Goal: Task Accomplishment & Management: Use online tool/utility

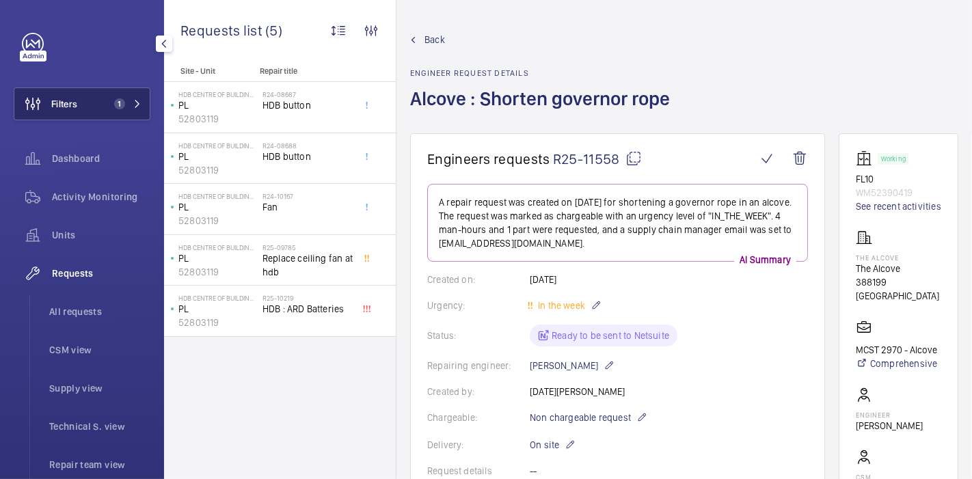
click at [72, 98] on span "Filters" at bounding box center [64, 104] width 26 height 14
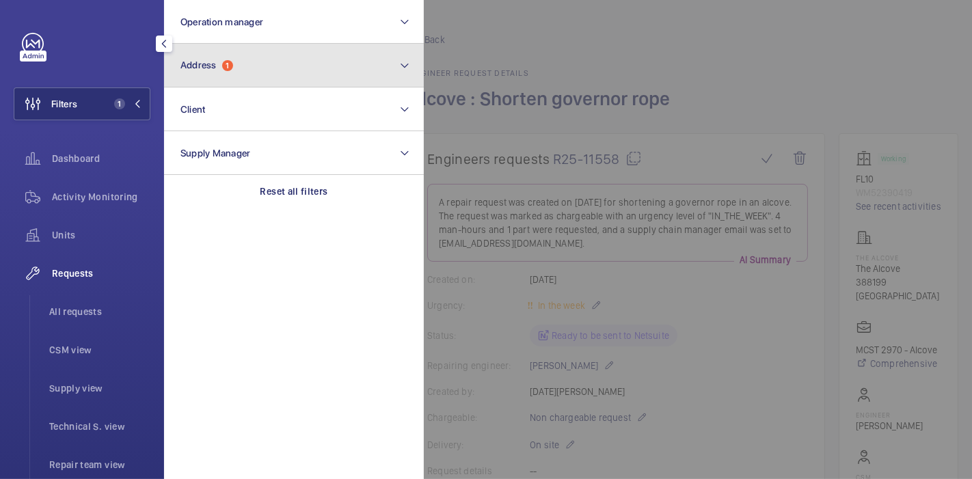
click at [202, 63] on span "Address" at bounding box center [198, 64] width 36 height 11
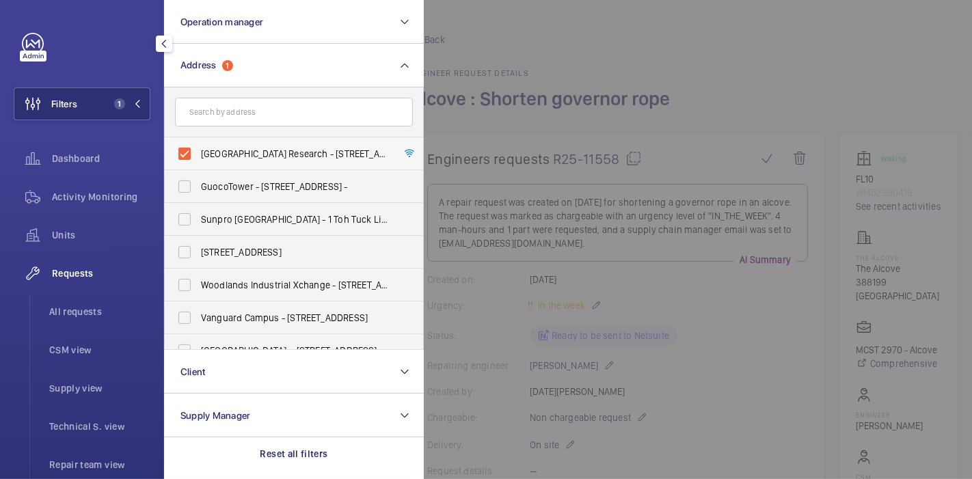
click at [181, 150] on label "[GEOGRAPHIC_DATA] Research - [STREET_ADDRESS]" at bounding box center [284, 153] width 238 height 33
click at [181, 150] on input "[GEOGRAPHIC_DATA] Research - [STREET_ADDRESS]" at bounding box center [184, 153] width 27 height 27
checkbox input "false"
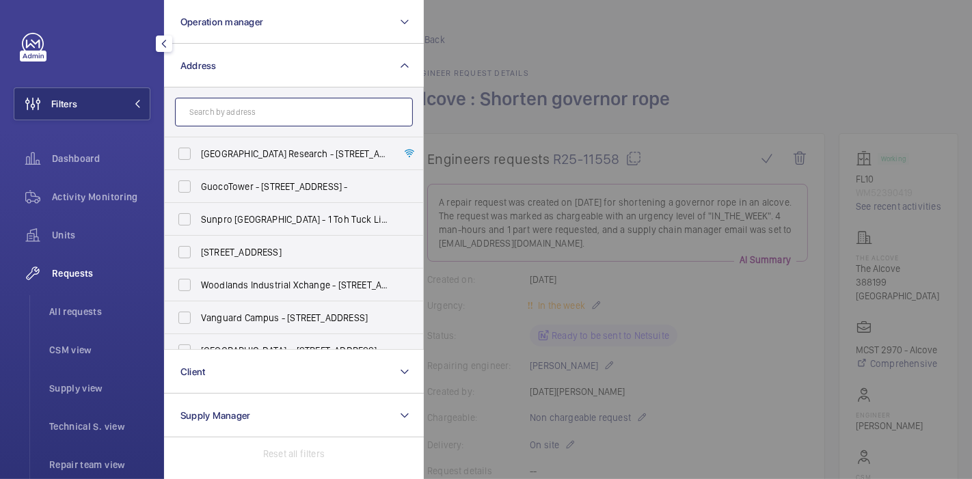
click at [229, 113] on input "text" at bounding box center [294, 112] width 238 height 29
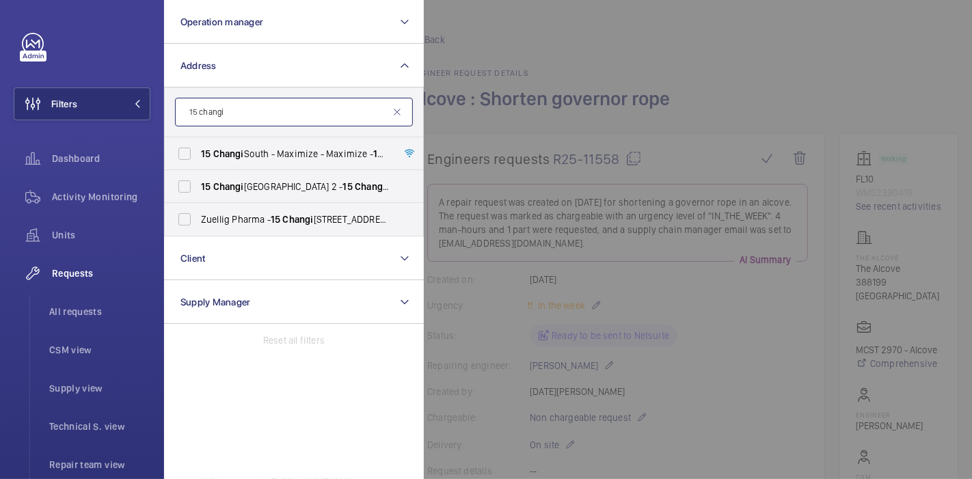
type input "15 changi"
click at [181, 150] on label "15 Changi South - Maximize - Maximize - [STREET_ADDRESS]" at bounding box center [284, 153] width 238 height 33
click at [181, 150] on input "15 Changi South - Maximize - Maximize - [STREET_ADDRESS]" at bounding box center [184, 153] width 27 height 27
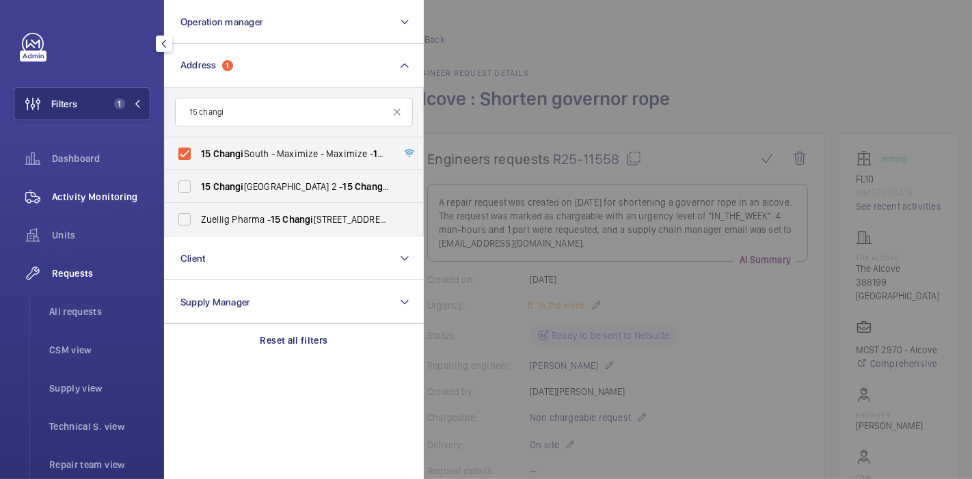
click at [101, 198] on span "Activity Monitoring" at bounding box center [101, 197] width 98 height 14
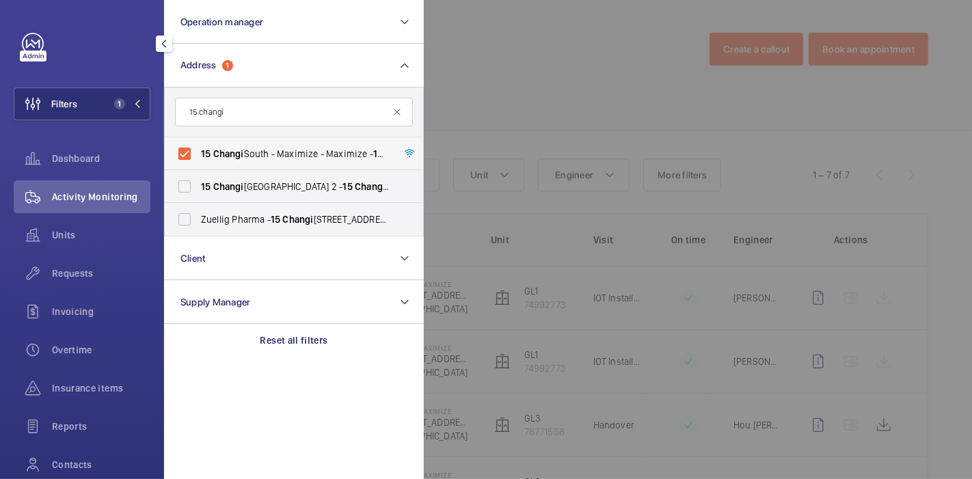
click at [180, 148] on label "15 Changi South - Maximize - Maximize - [STREET_ADDRESS]" at bounding box center [284, 153] width 238 height 33
click at [180, 148] on input "15 Changi South - Maximize - Maximize - [STREET_ADDRESS]" at bounding box center [184, 153] width 27 height 27
checkbox input "false"
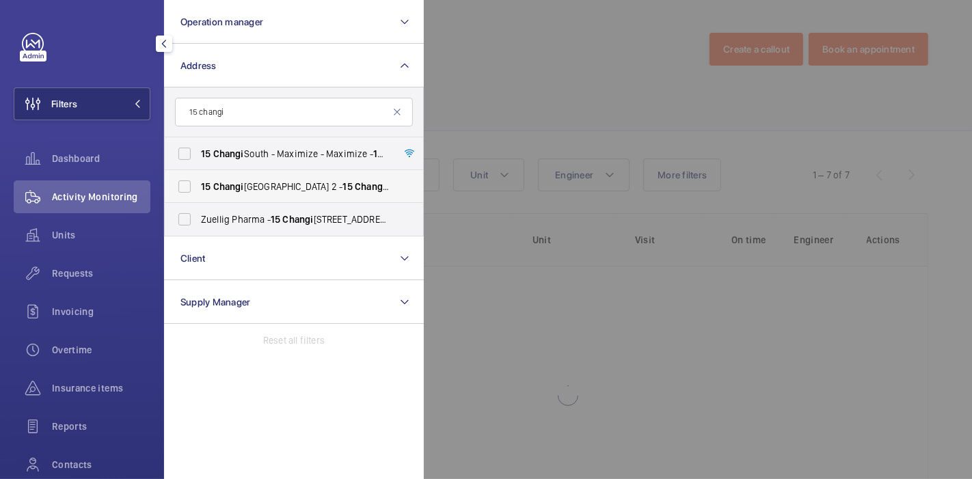
click at [185, 181] on label "[STREET_ADDRESS]" at bounding box center [284, 186] width 238 height 33
click at [185, 181] on input "[STREET_ADDRESS]" at bounding box center [184, 186] width 27 height 27
checkbox input "true"
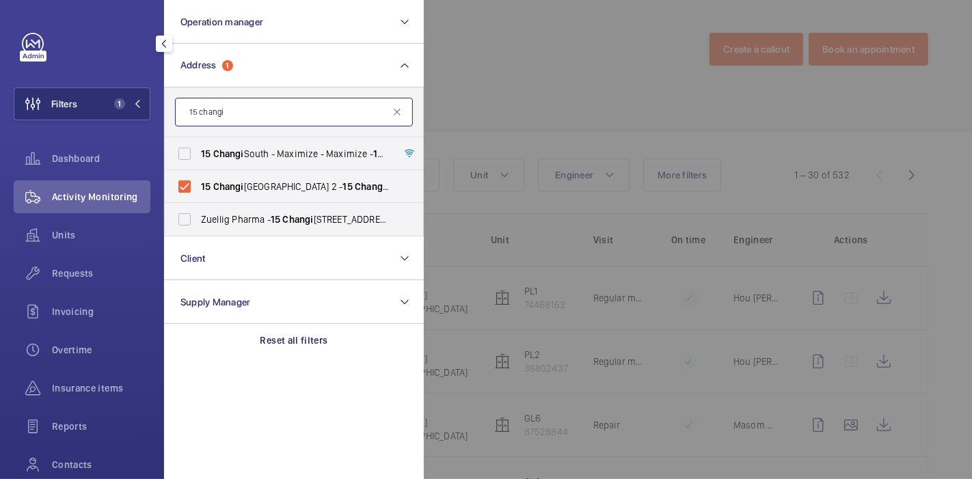
click at [230, 105] on input "15 changi" at bounding box center [294, 112] width 238 height 29
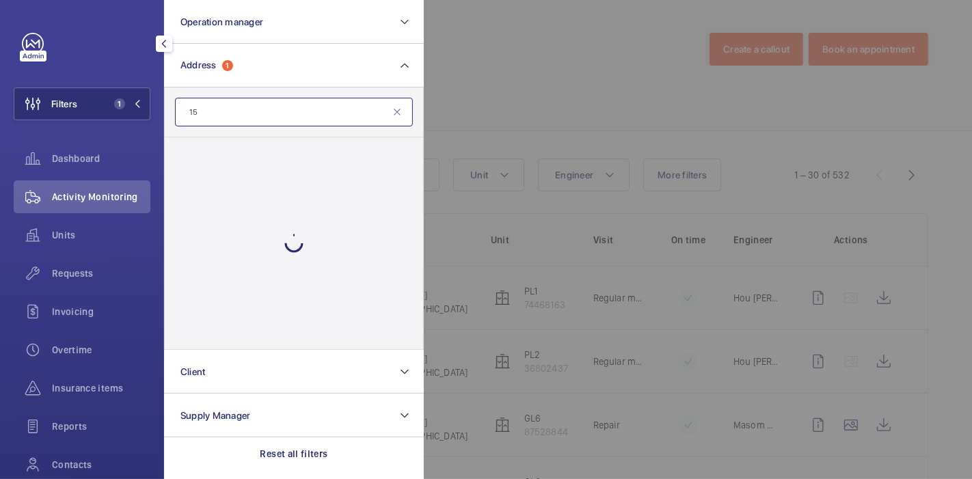
type input "1"
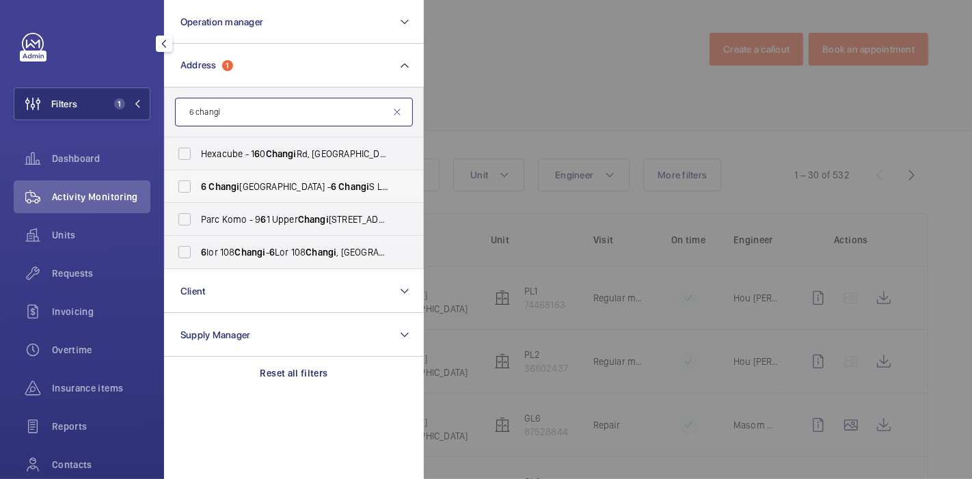
type input "6 changi"
click at [194, 185] on label "[STREET_ADDRESS]" at bounding box center [284, 186] width 238 height 33
click at [194, 185] on input "[STREET_ADDRESS]" at bounding box center [184, 186] width 27 height 27
checkbox input "true"
click at [278, 120] on input "6 changi" at bounding box center [294, 112] width 238 height 29
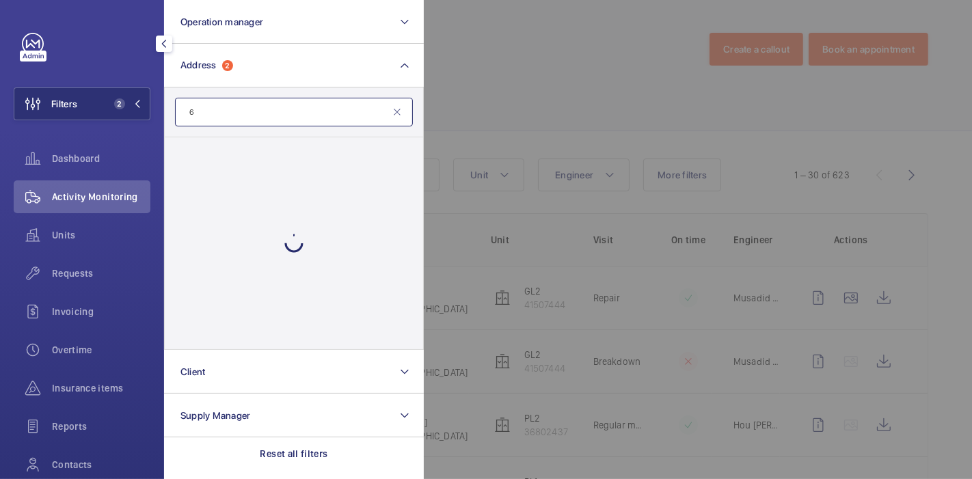
type input "6"
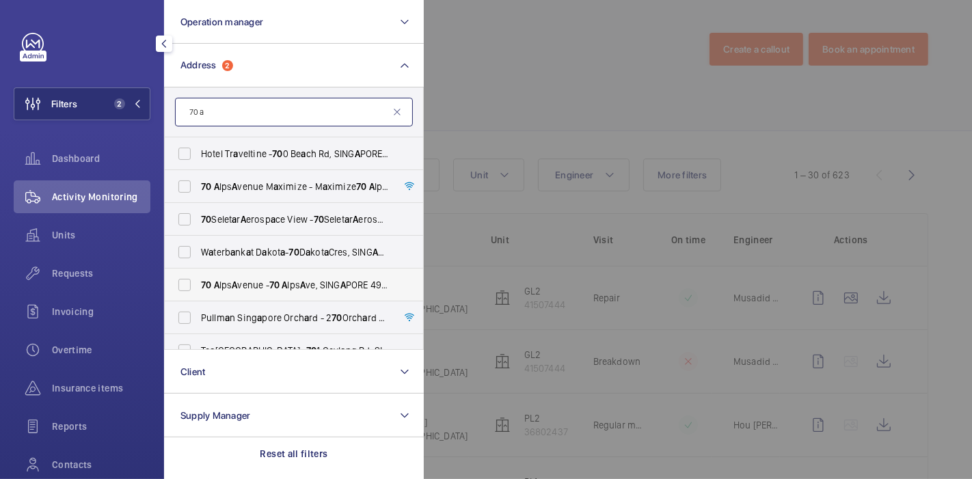
type input "70 a"
click at [249, 283] on span "70 A lps A venue - 70 A lps A ve, SING A PORE 498801" at bounding box center [295, 285] width 188 height 14
click at [198, 283] on input "70 A lps A venue - 70 A lps A ve, SING A PORE 498801" at bounding box center [184, 284] width 27 height 27
checkbox input "true"
click at [321, 121] on input "70 a" at bounding box center [294, 112] width 238 height 29
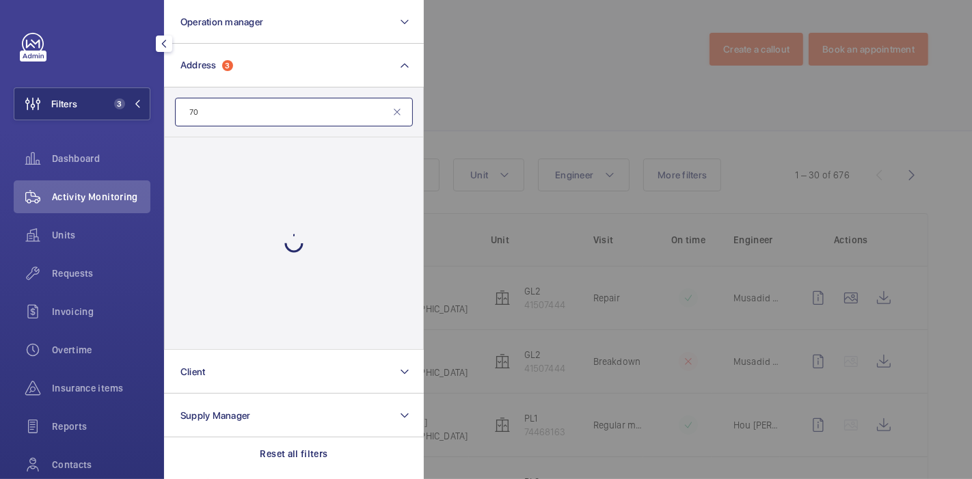
type input "7"
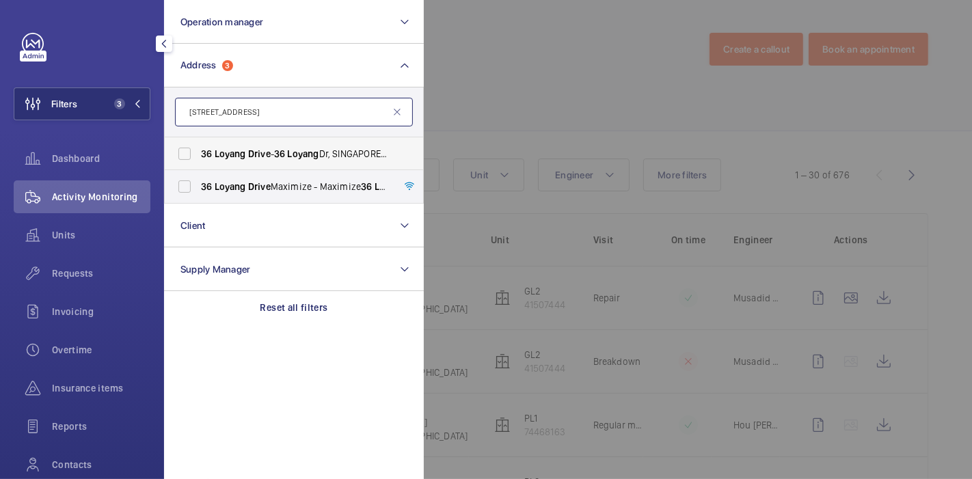
type input "[STREET_ADDRESS]"
click at [266, 157] on span "Drive" at bounding box center [259, 153] width 23 height 11
click at [198, 157] on input "[STREET_ADDRESS]" at bounding box center [184, 153] width 27 height 27
checkbox input "true"
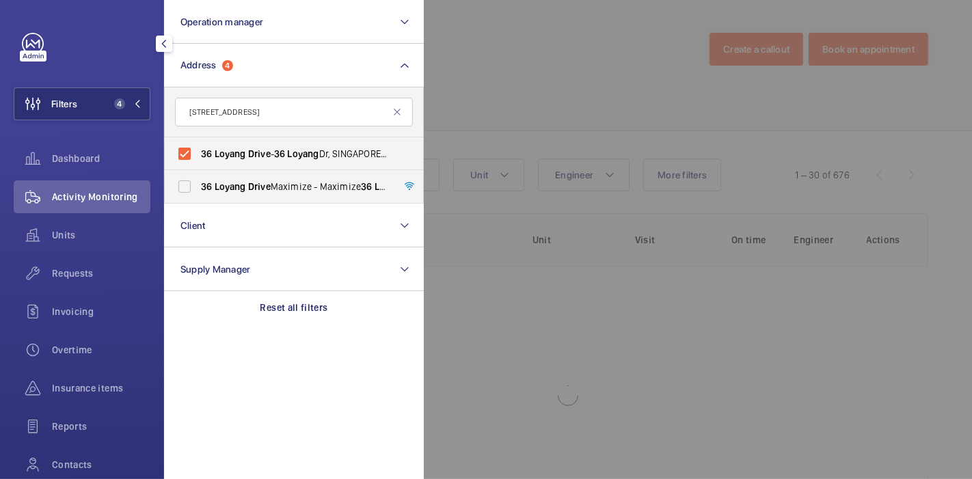
click at [433, 70] on div at bounding box center [910, 239] width 972 height 479
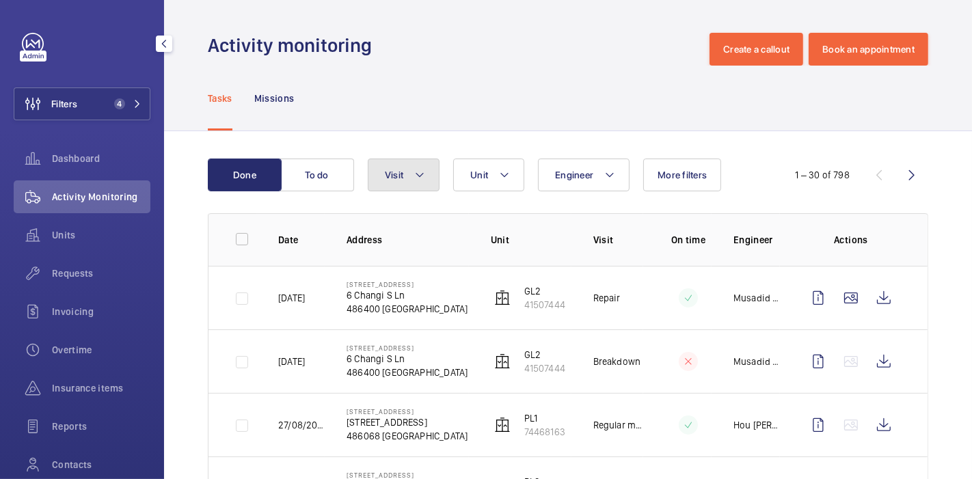
click at [413, 171] on button "Visit" at bounding box center [404, 175] width 72 height 33
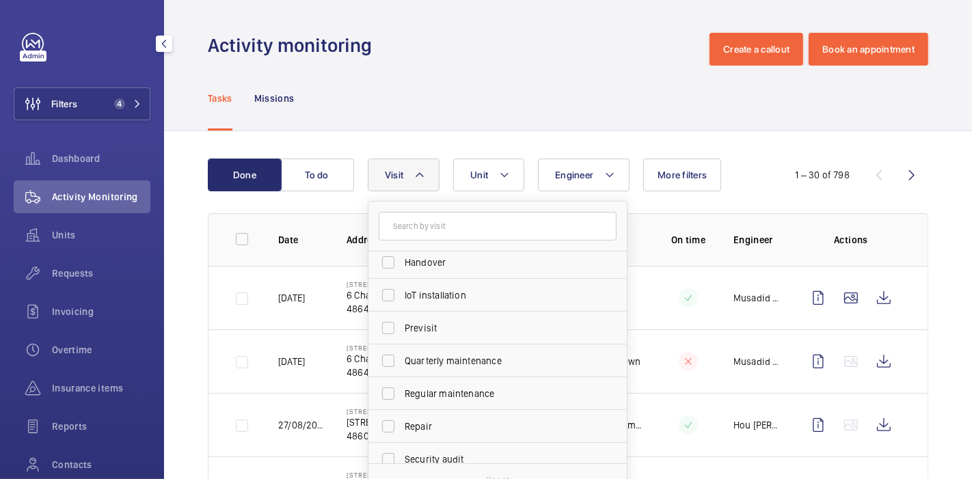
scroll to position [178, 0]
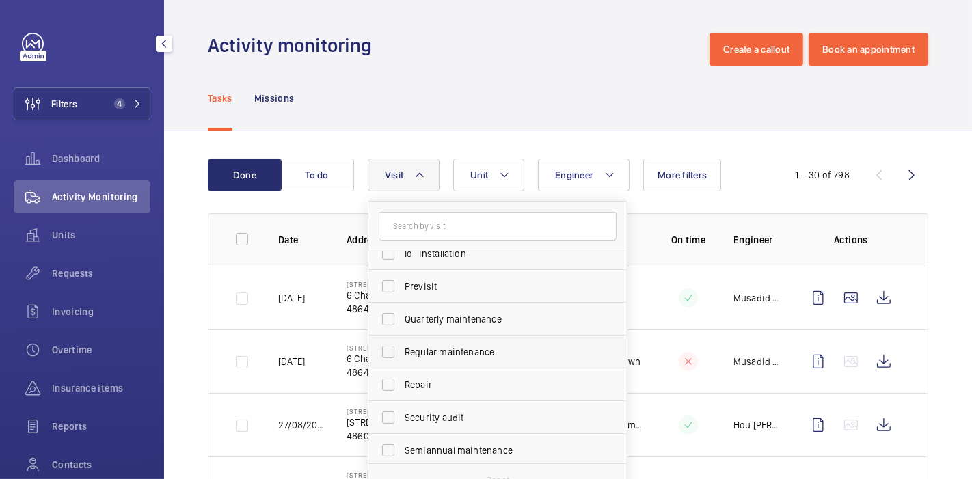
click at [388, 348] on label "Regular maintenance" at bounding box center [487, 352] width 238 height 33
click at [388, 348] on input "Regular maintenance" at bounding box center [388, 351] width 27 height 27
checkbox input "true"
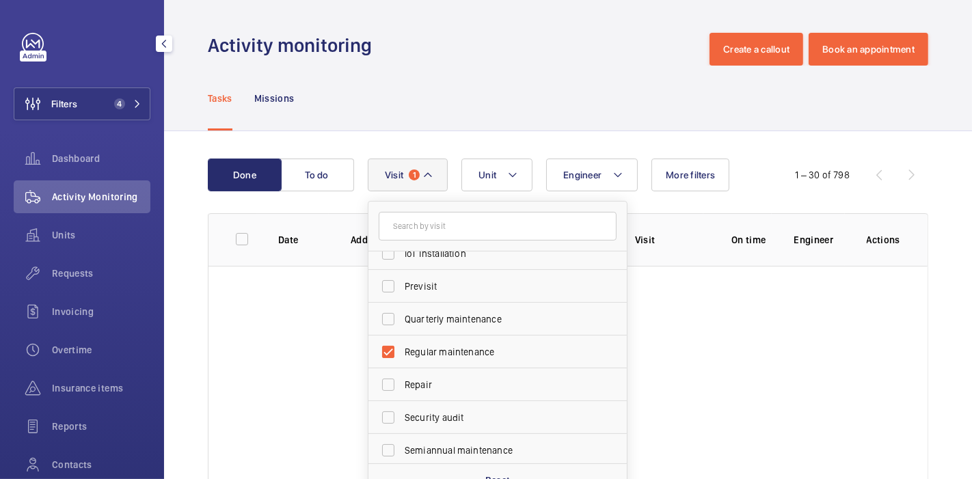
click at [528, 55] on div "Activity monitoring Create a callout Book an appointment" at bounding box center [568, 49] width 720 height 33
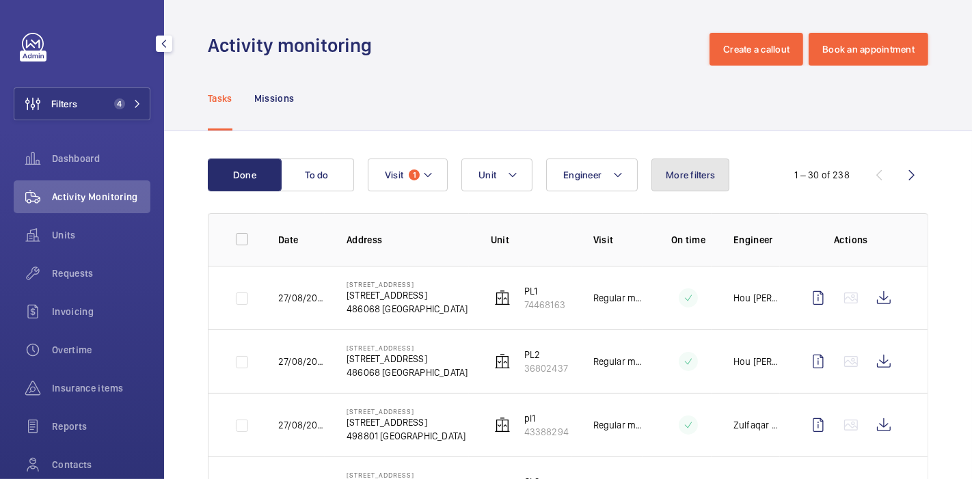
click at [671, 176] on span "More filters" at bounding box center [690, 174] width 49 height 11
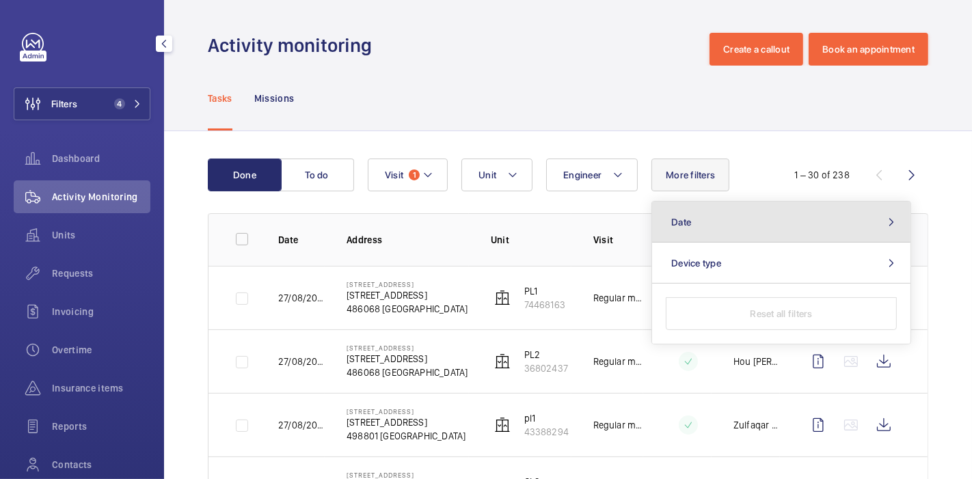
click at [769, 229] on button "Date" at bounding box center [781, 222] width 258 height 41
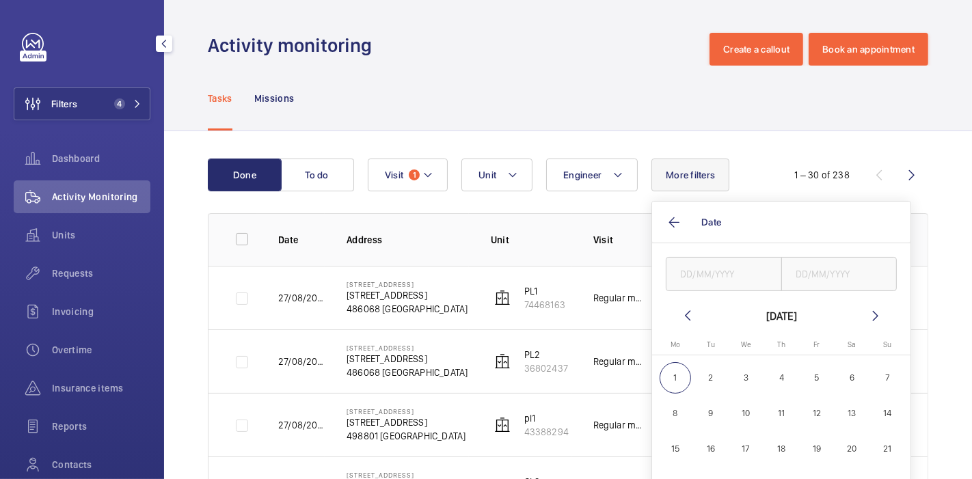
click at [686, 312] on mat-icon at bounding box center [687, 316] width 16 height 16
click at [819, 377] on span "1" at bounding box center [817, 378] width 32 height 32
type input "[DATE]"
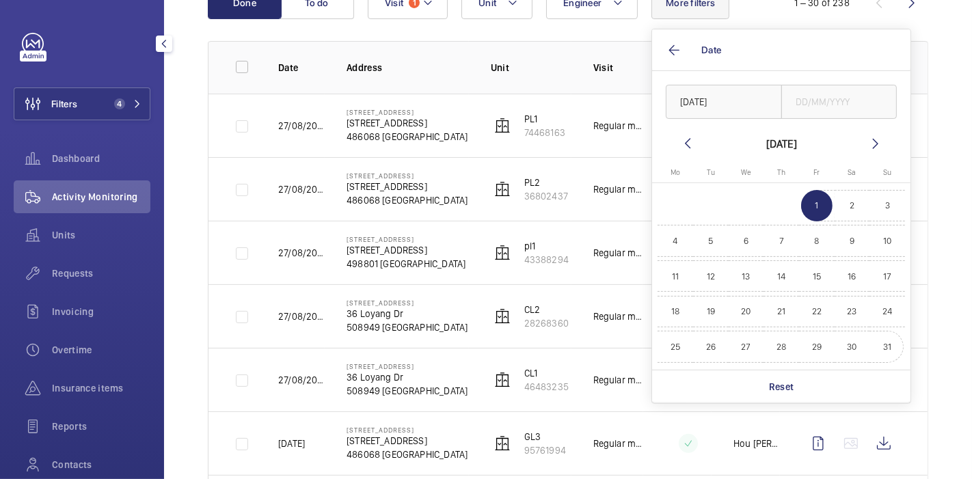
click at [884, 344] on span "31" at bounding box center [887, 347] width 32 height 32
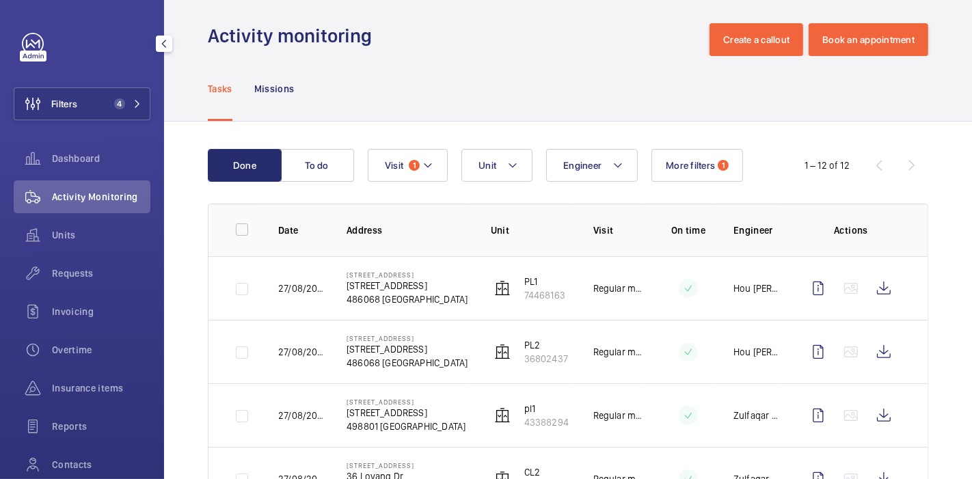
scroll to position [8, 0]
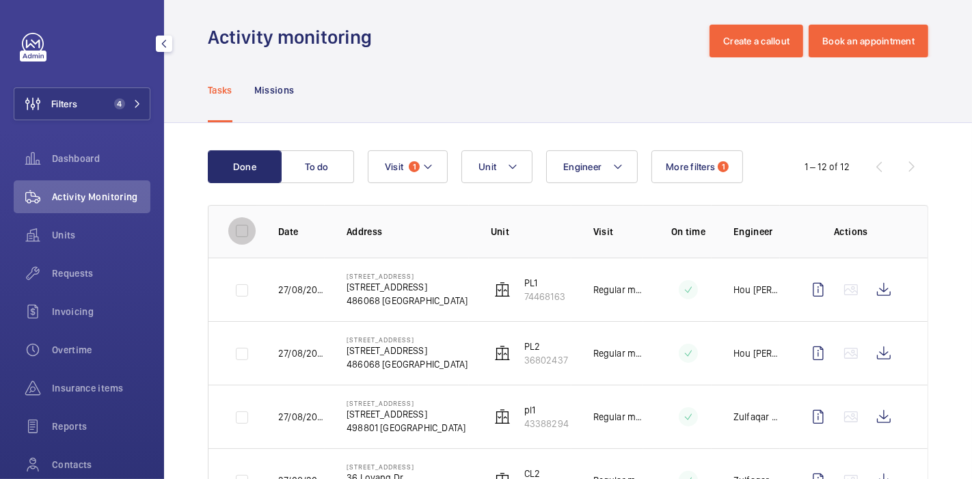
click at [236, 226] on input "checkbox" at bounding box center [241, 230] width 27 height 27
checkbox input "true"
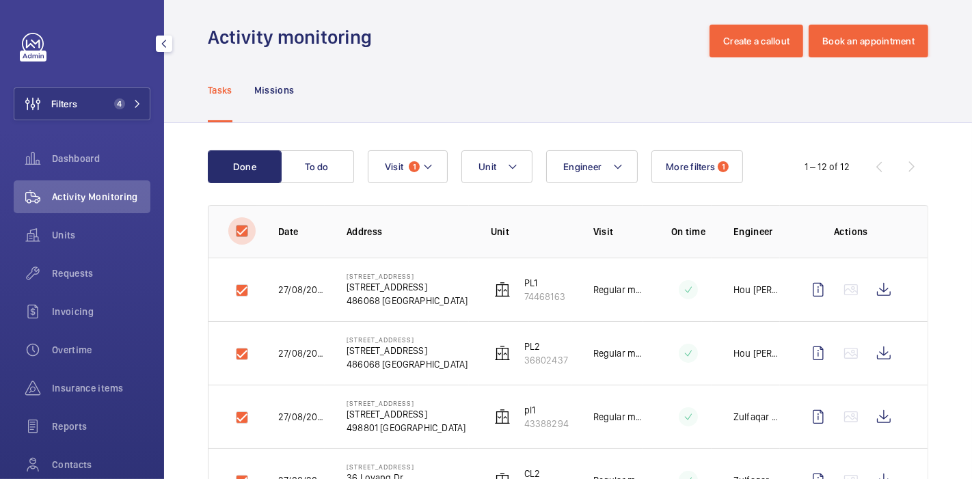
checkbox input "true"
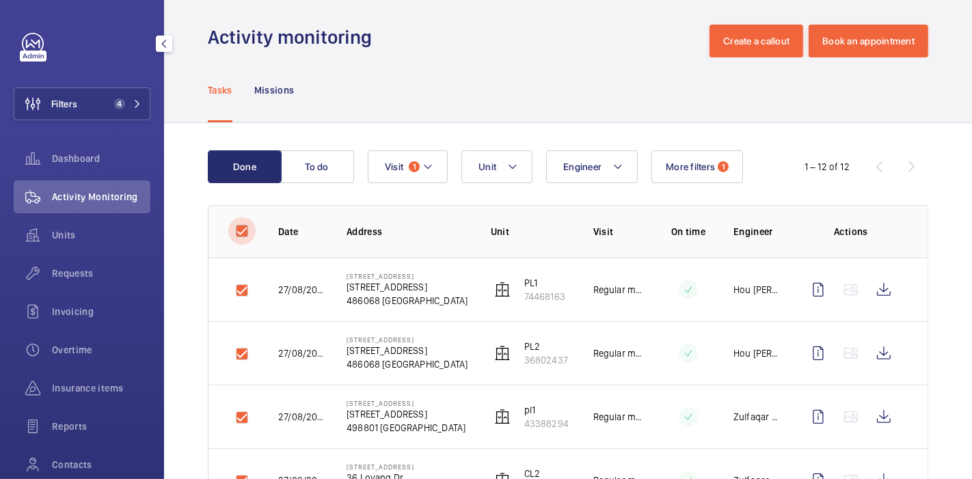
checkbox input "true"
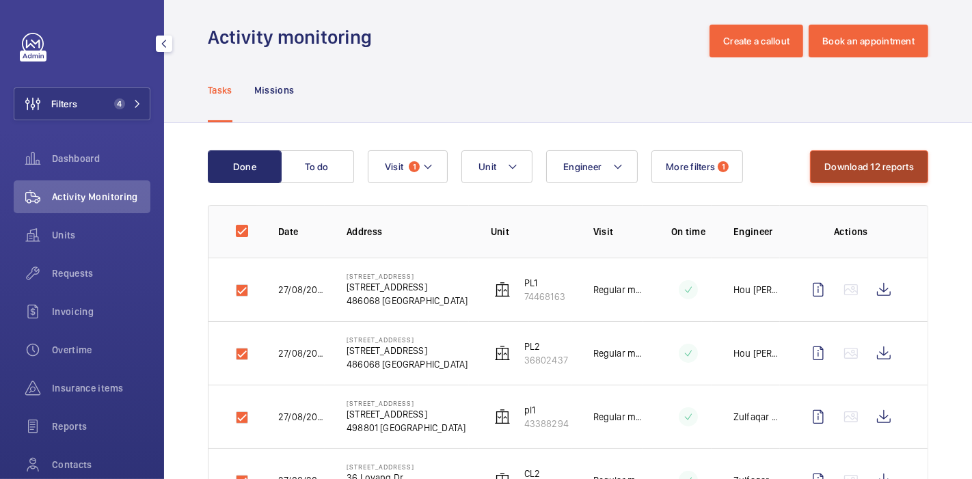
click at [838, 159] on button "Download 12 reports" at bounding box center [869, 166] width 118 height 33
